Goal: Check status: Check status

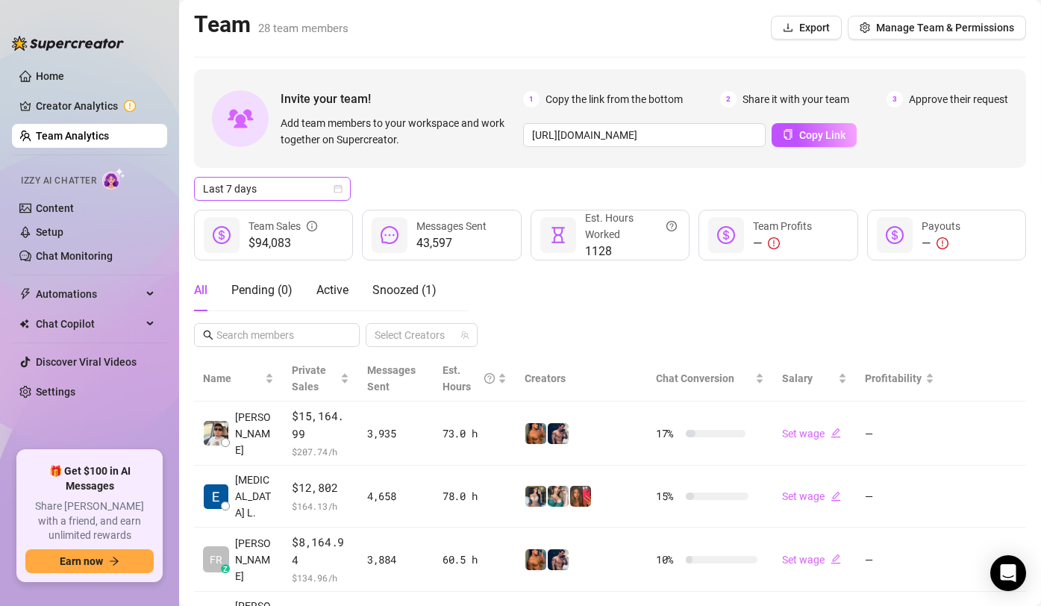
click at [316, 196] on span "Last 7 days" at bounding box center [272, 189] width 139 height 22
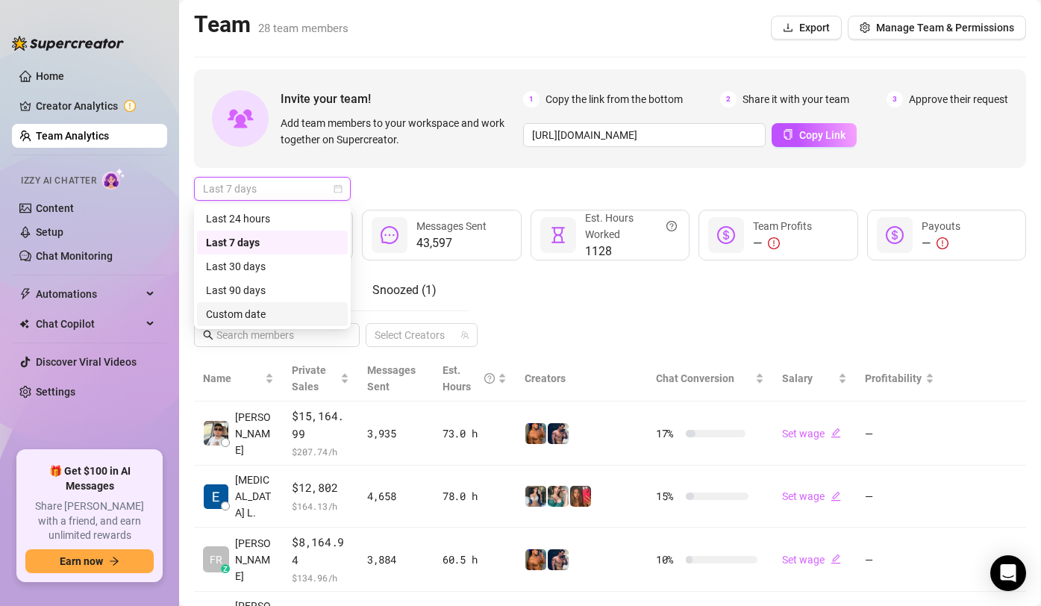
click at [284, 319] on div "Custom date" at bounding box center [272, 314] width 133 height 16
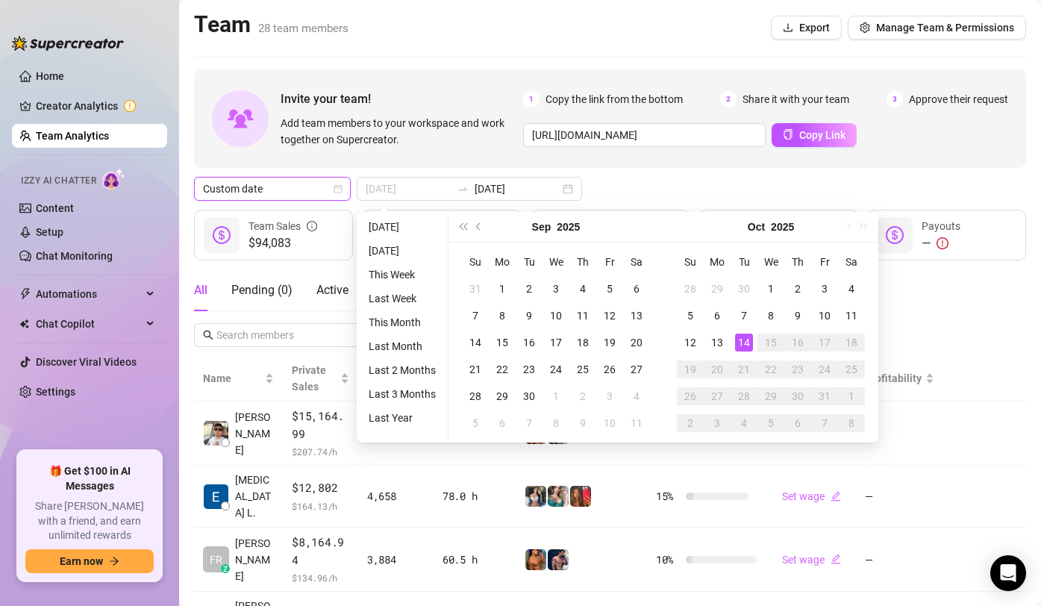
click at [744, 337] on div "14" at bounding box center [744, 343] width 18 height 18
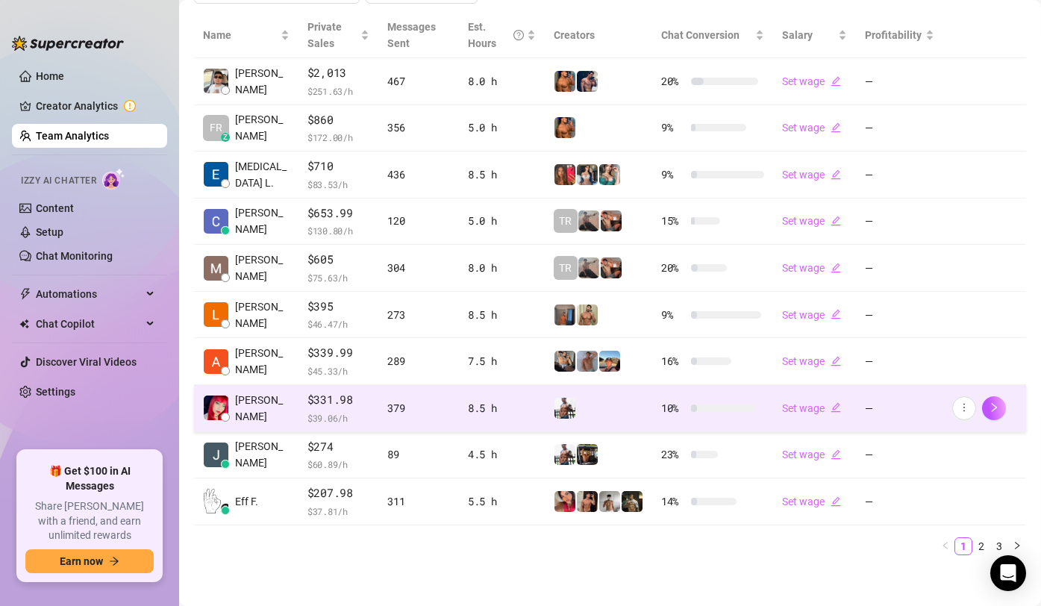
scroll to position [348, 0]
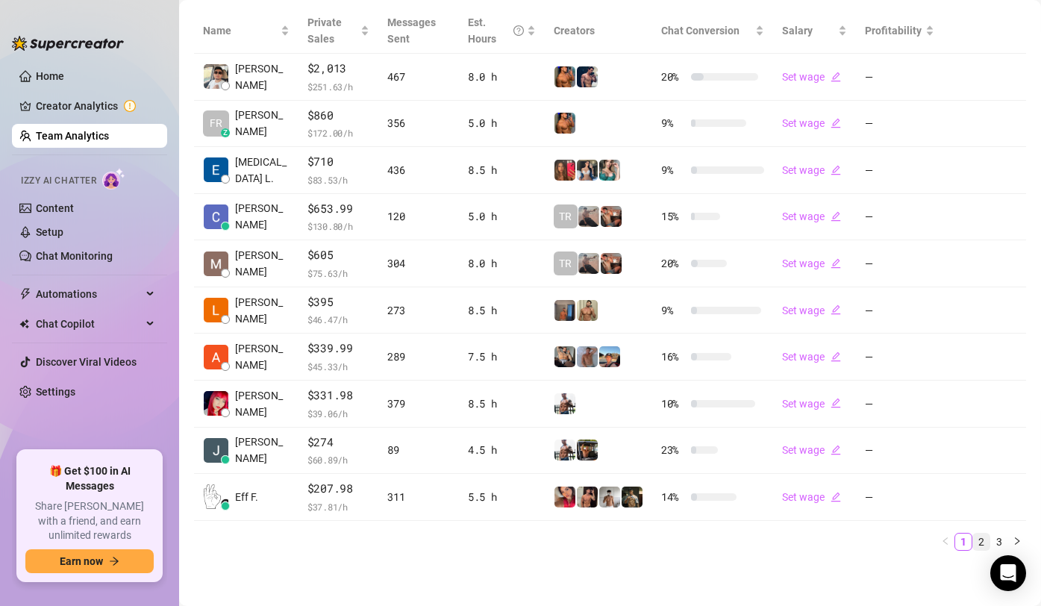
click at [980, 540] on link "2" at bounding box center [981, 542] width 16 height 16
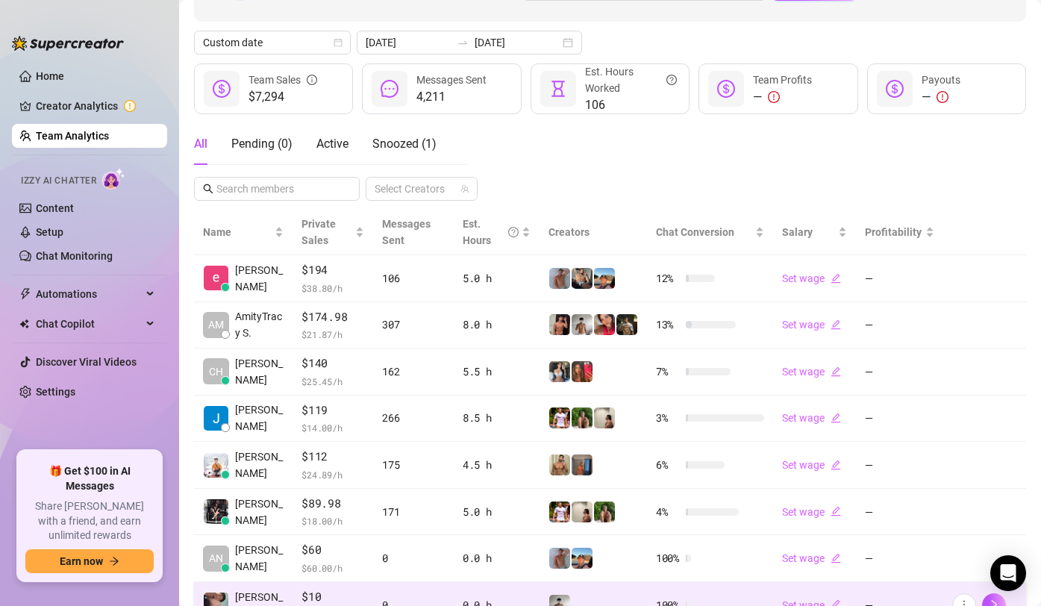
scroll to position [0, 0]
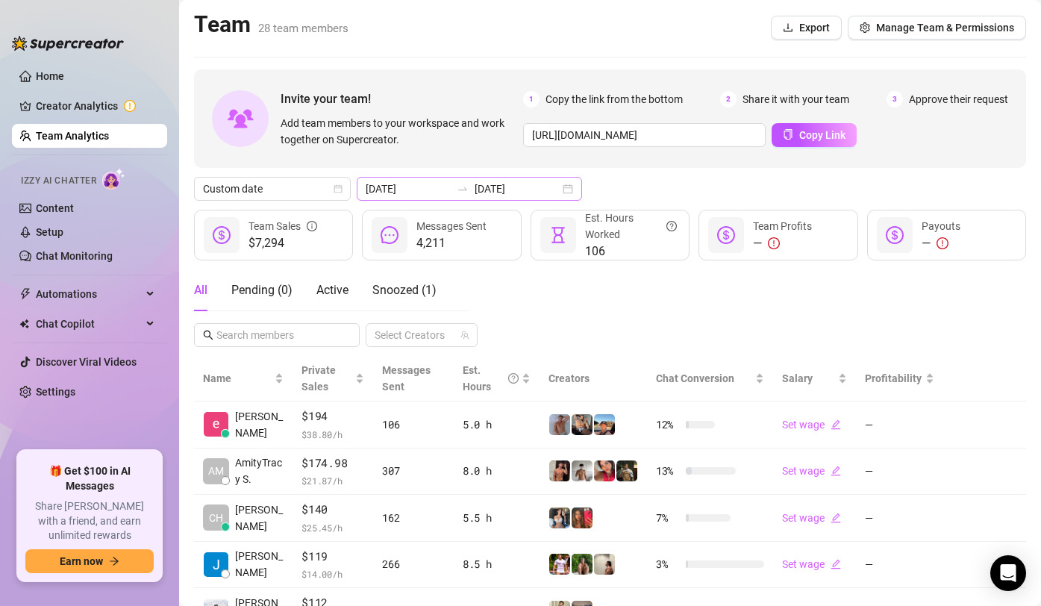
click at [457, 184] on icon "swap-right" at bounding box center [463, 189] width 12 height 12
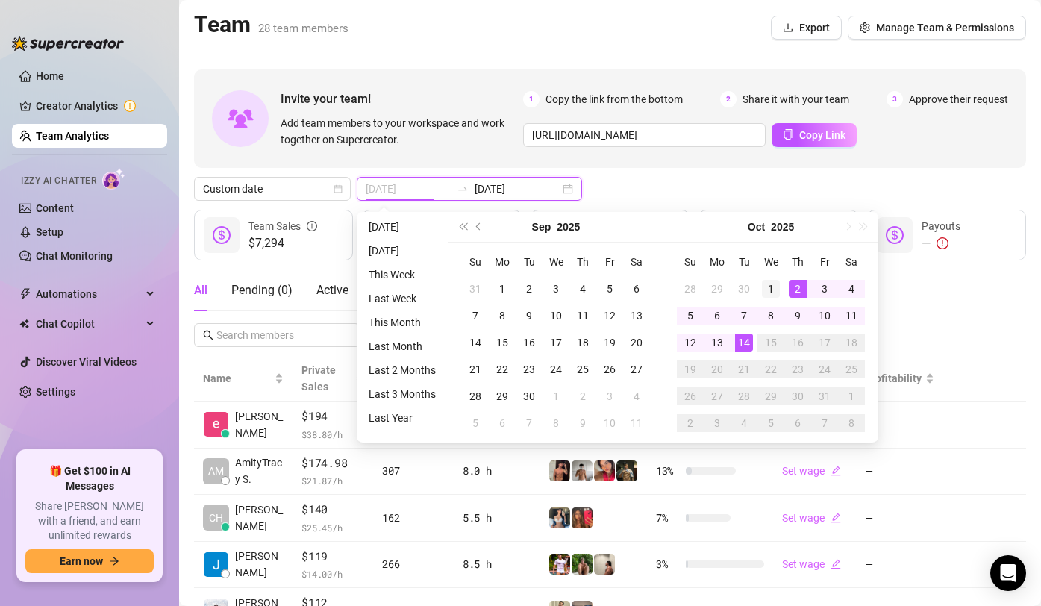
type input "[DATE]"
click at [771, 287] on div "1" at bounding box center [771, 289] width 18 height 18
click at [732, 342] on td "14" at bounding box center [744, 342] width 27 height 27
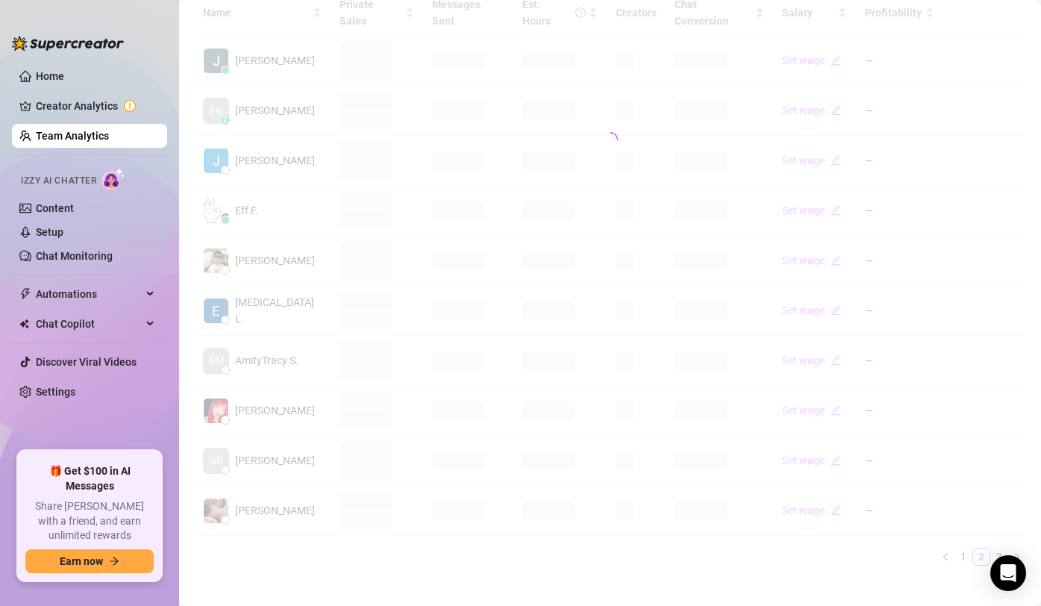
scroll to position [362, 0]
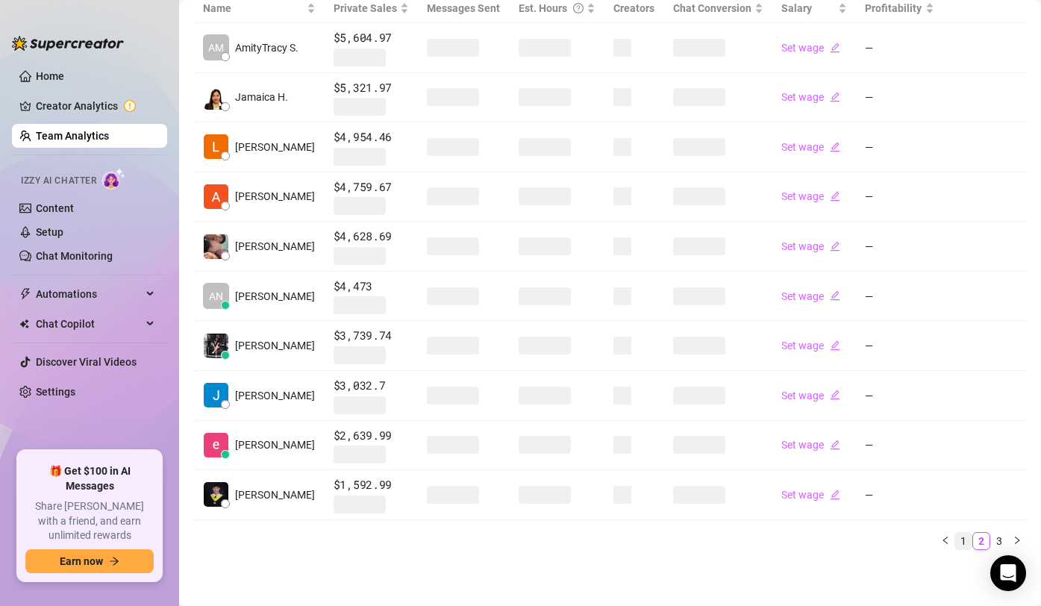
click at [962, 536] on link "1" at bounding box center [964, 541] width 16 height 16
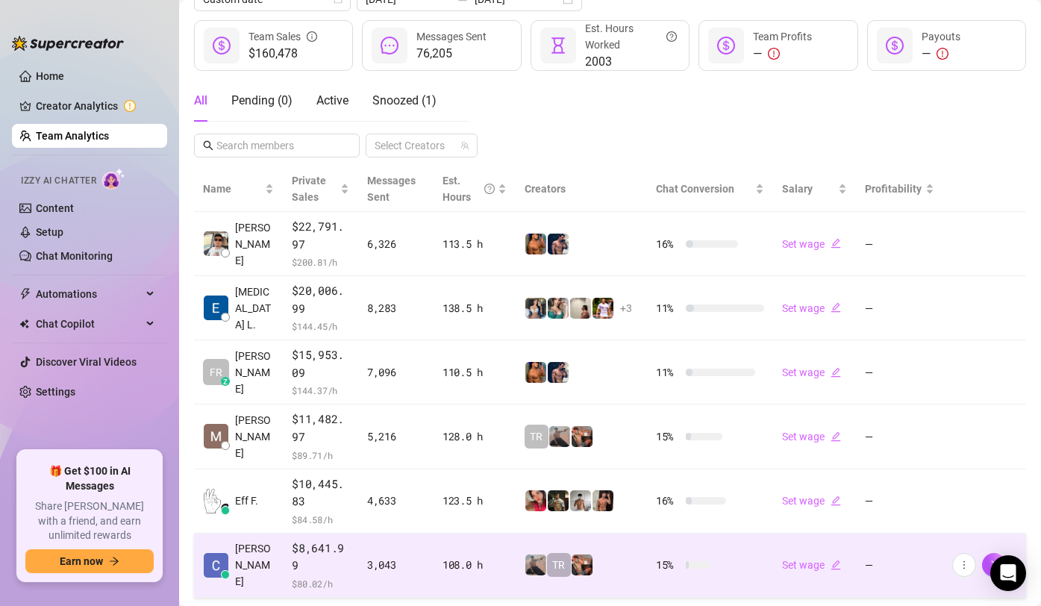
scroll to position [0, 0]
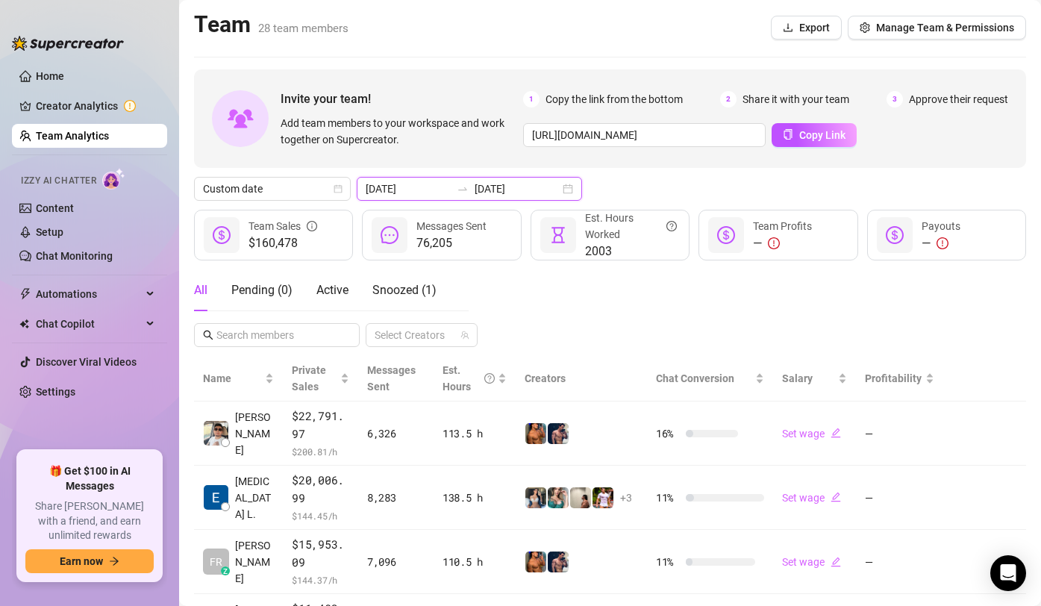
click at [475, 195] on input "[DATE]" at bounding box center [517, 189] width 85 height 16
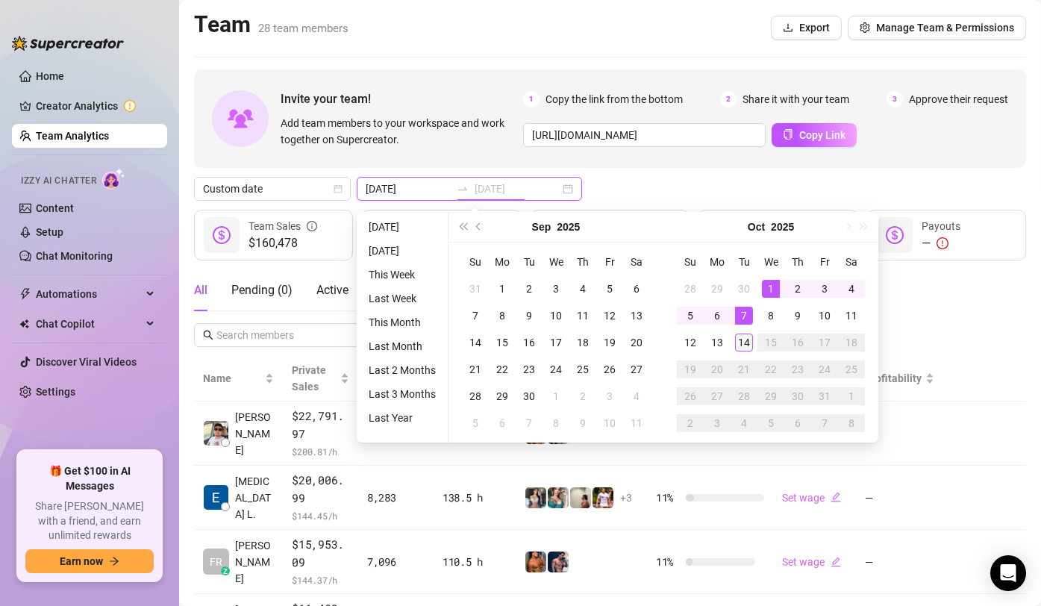
type input "[DATE]"
click at [744, 332] on td "14" at bounding box center [744, 342] width 27 height 27
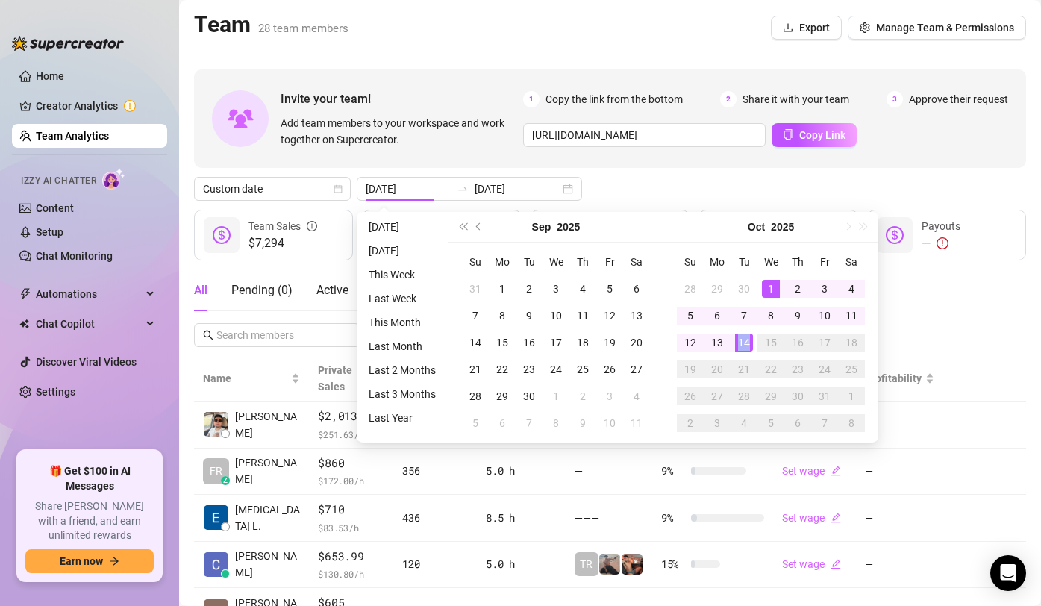
type input "[DATE]"
